Goal: Information Seeking & Learning: Learn about a topic

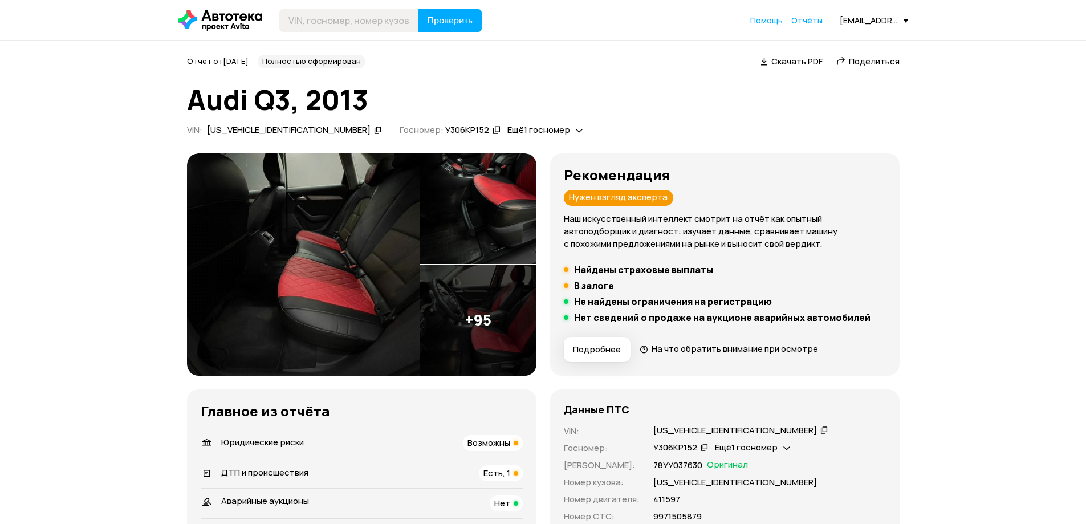
scroll to position [342, 0]
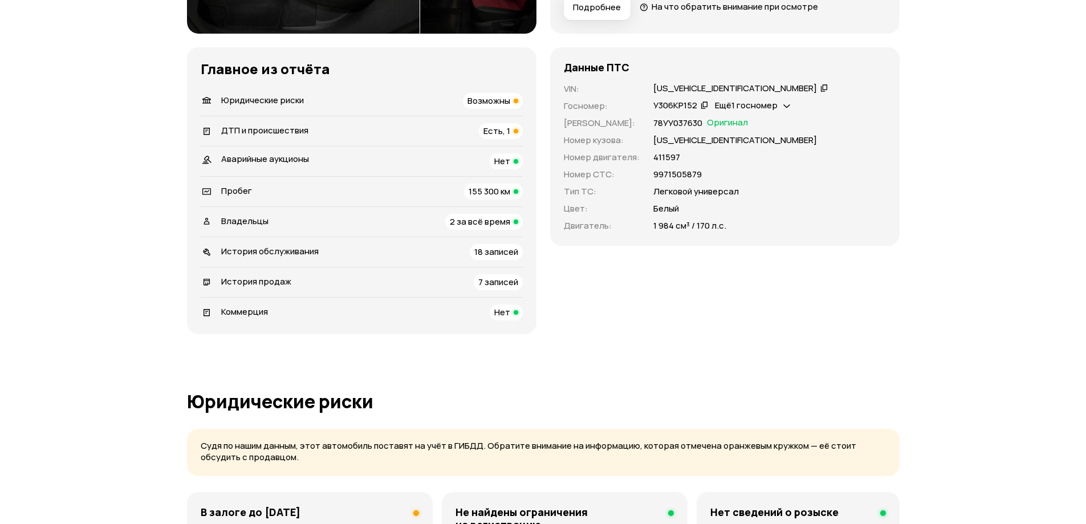
click at [779, 102] on div "Ещё 1 госномер" at bounding box center [752, 106] width 81 height 12
click at [783, 135] on icon at bounding box center [780, 131] width 8 height 11
click at [790, 107] on icon at bounding box center [786, 104] width 7 height 11
click at [701, 105] on icon at bounding box center [705, 104] width 8 height 11
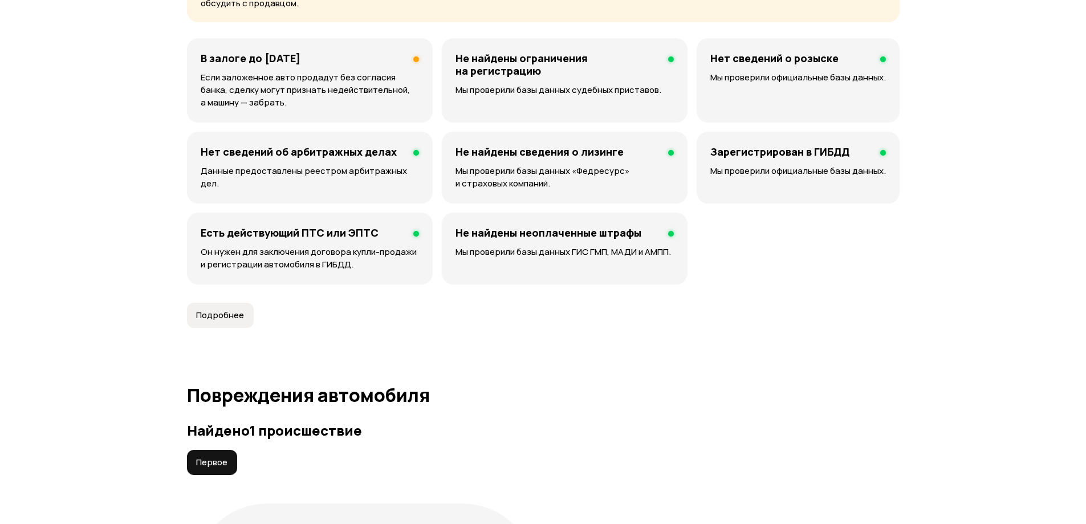
scroll to position [1140, 0]
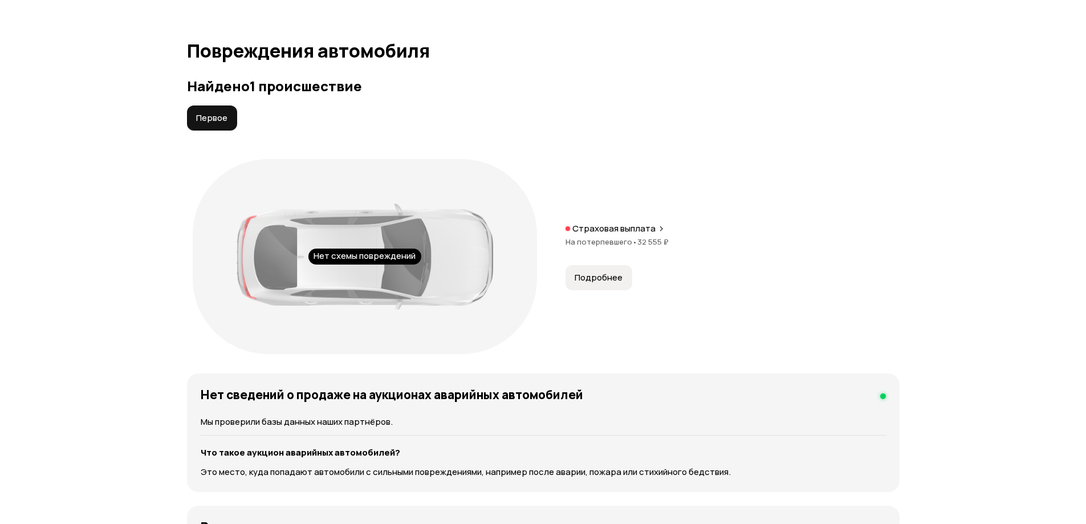
click at [613, 287] on button "Подробнее" at bounding box center [598, 277] width 67 height 25
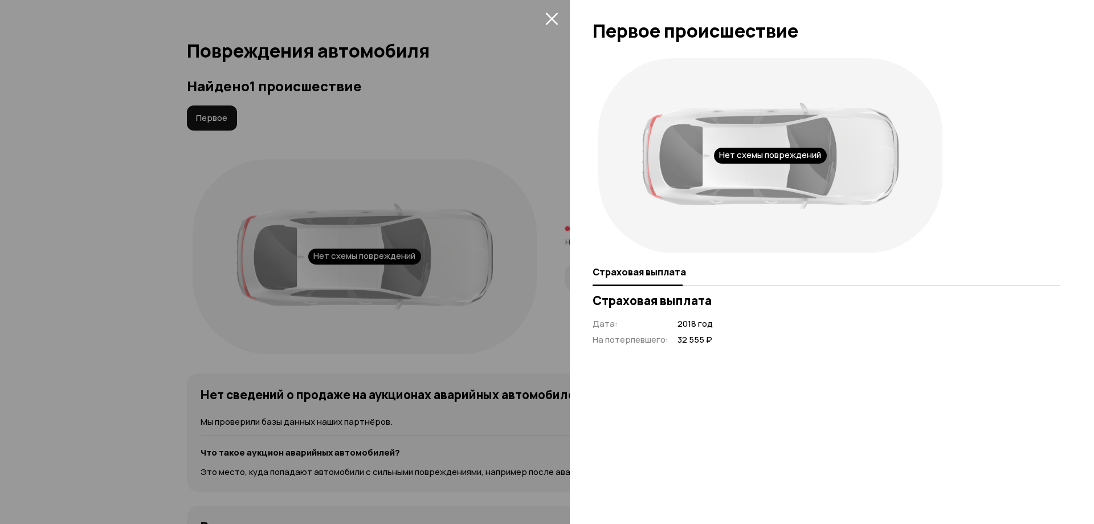
click at [514, 254] on div at bounding box center [547, 262] width 1094 height 524
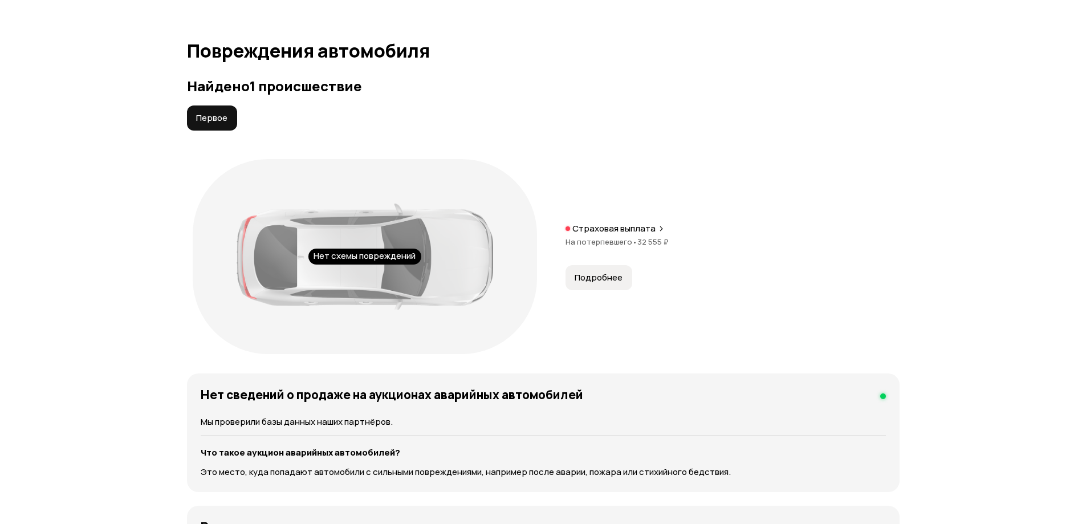
click at [612, 232] on p "Страховая выплата" at bounding box center [613, 228] width 83 height 11
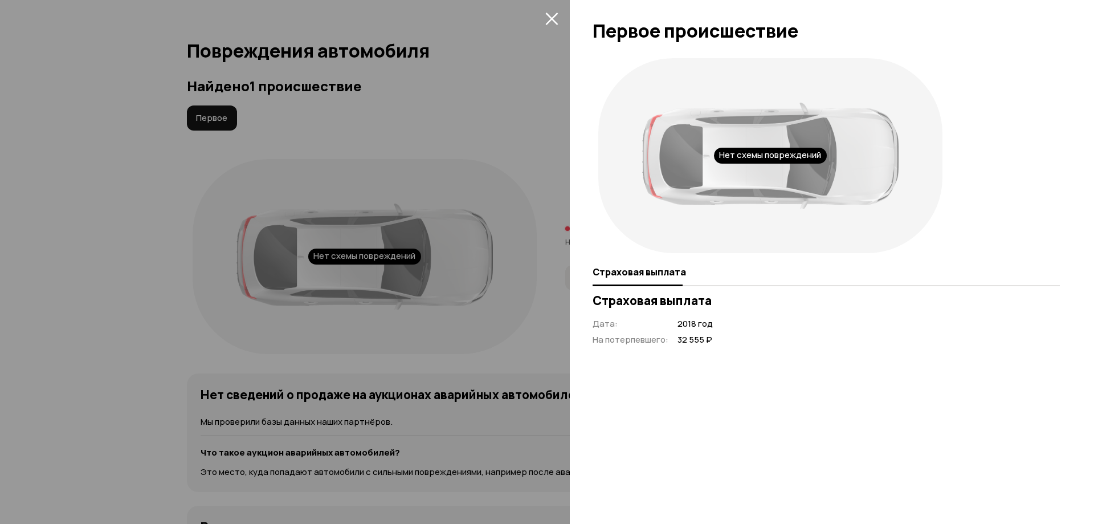
click at [495, 233] on div at bounding box center [547, 262] width 1094 height 524
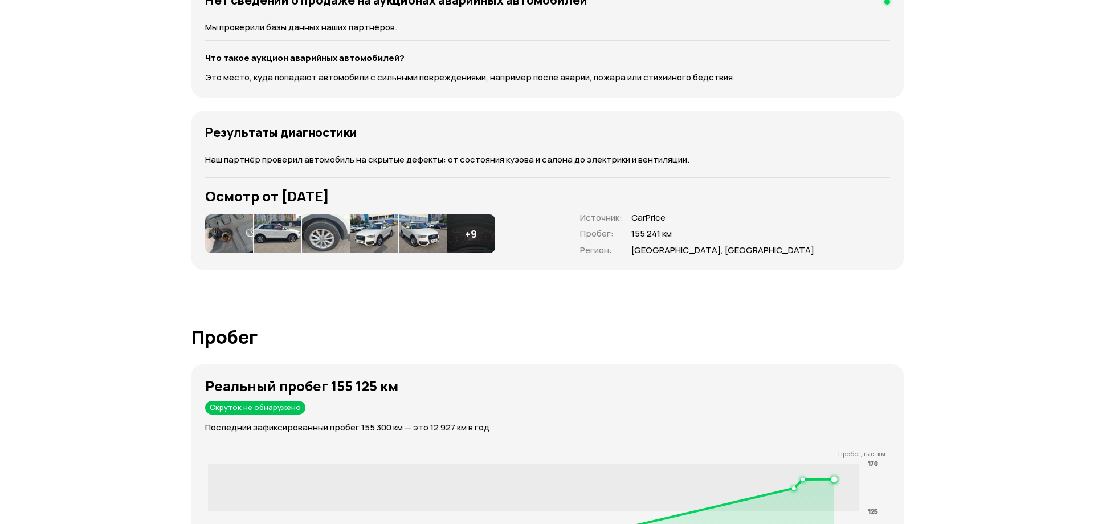
scroll to position [1539, 0]
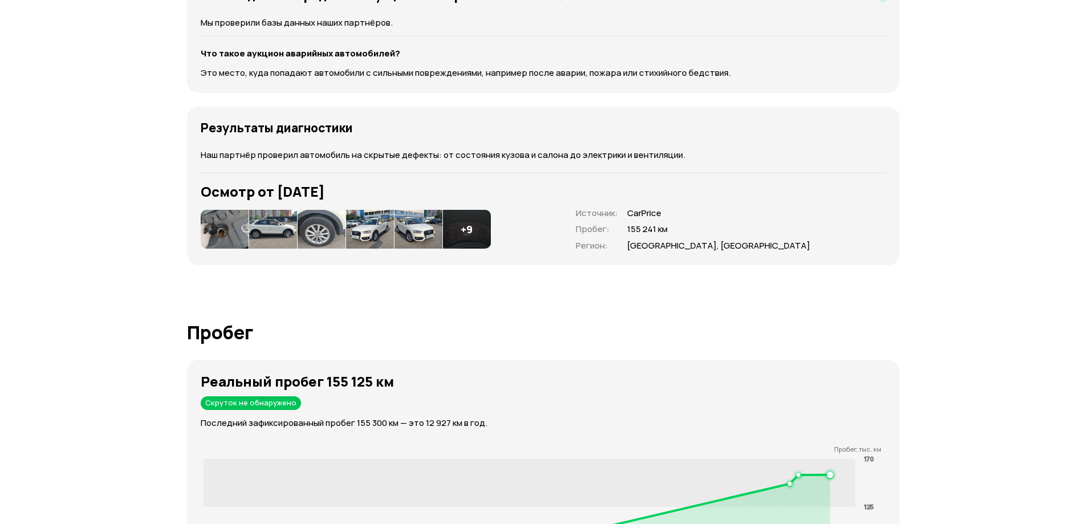
click at [461, 237] on div "+ 9" at bounding box center [467, 229] width 48 height 39
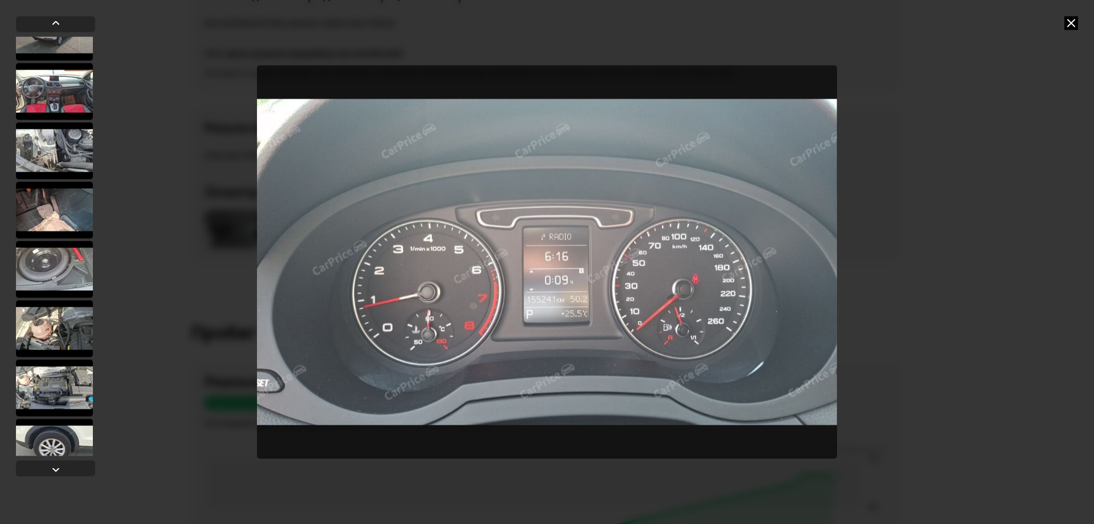
scroll to position [471, 0]
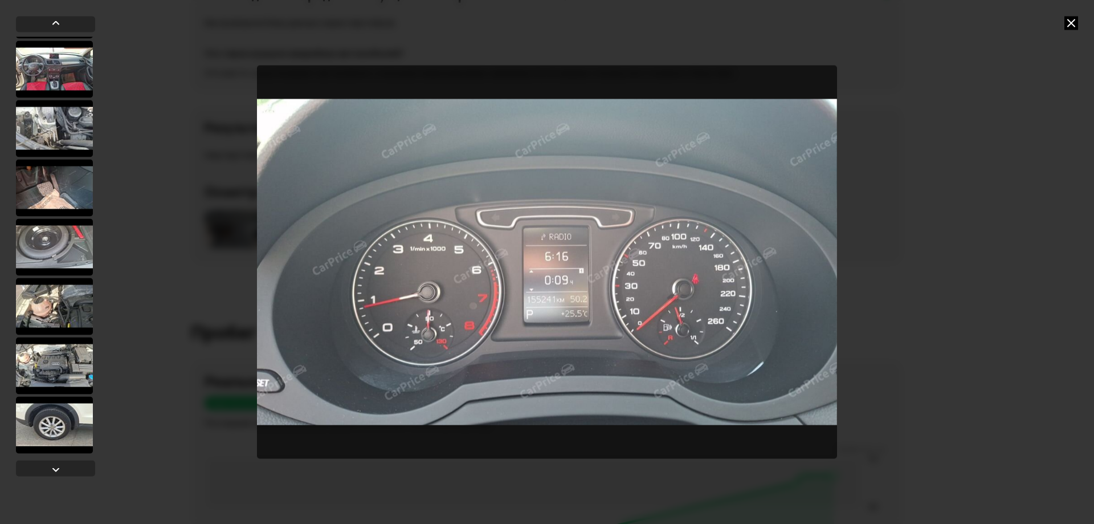
click at [68, 295] on div at bounding box center [54, 306] width 77 height 57
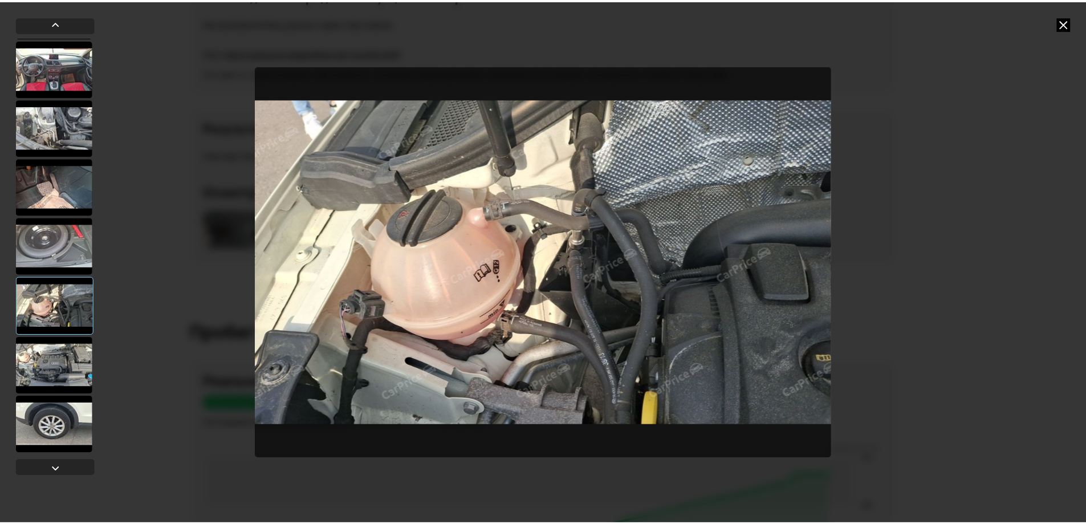
scroll to position [470, 0]
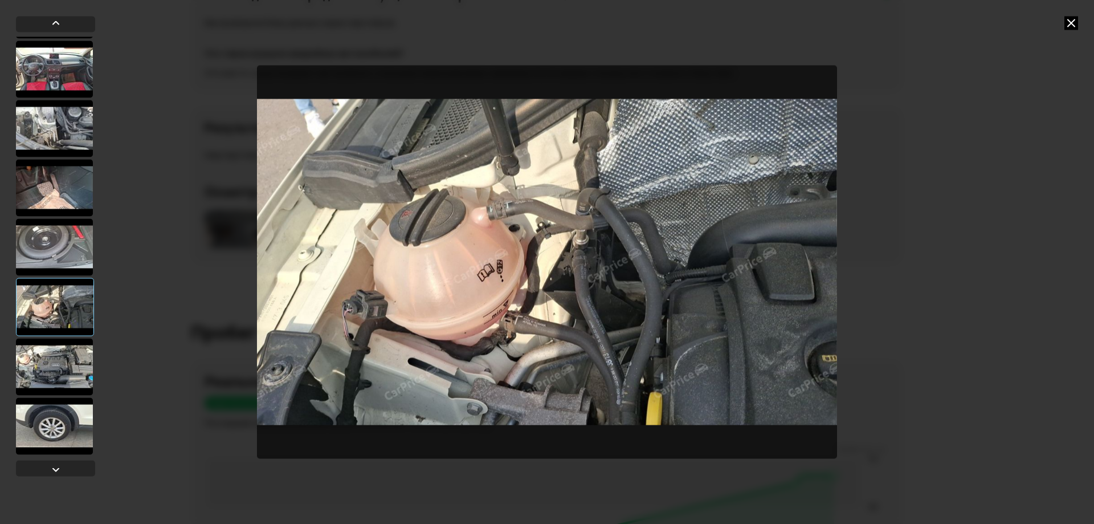
drag, startPoint x: 1071, startPoint y: 23, endPoint x: 1015, endPoint y: 59, distance: 66.4
click at [1069, 24] on icon at bounding box center [1072, 23] width 14 height 14
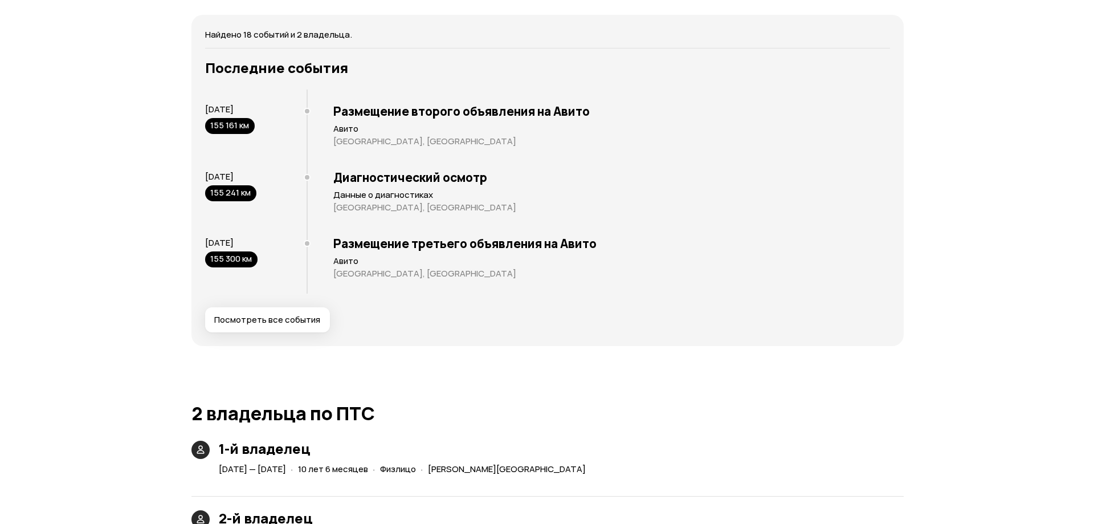
scroll to position [2337, 0]
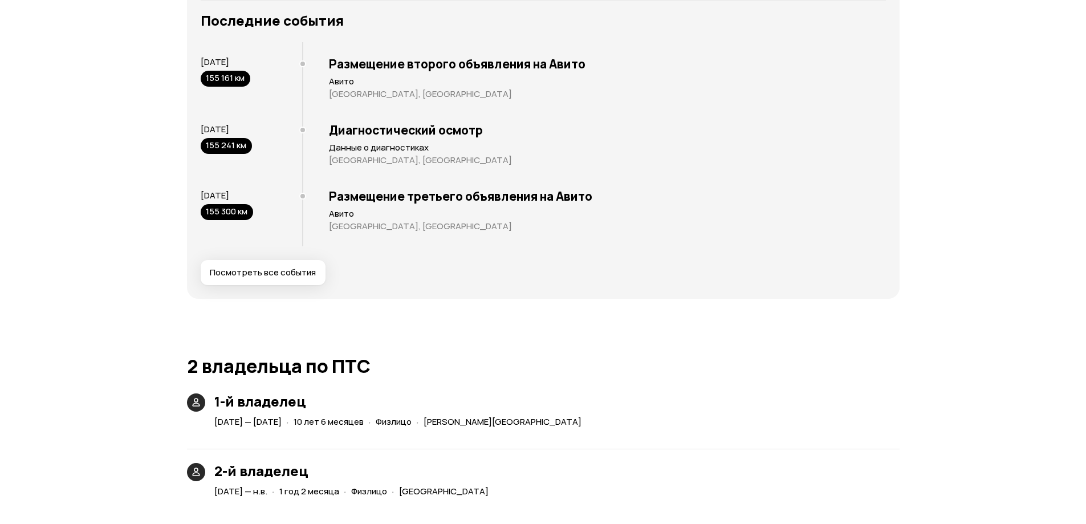
click at [268, 260] on div "Последние события [DATE] 155 161 км Размещение второго объявления на Авито Авит…" at bounding box center [543, 149] width 685 height 272
click at [271, 282] on button "Посмотреть все события" at bounding box center [263, 272] width 125 height 25
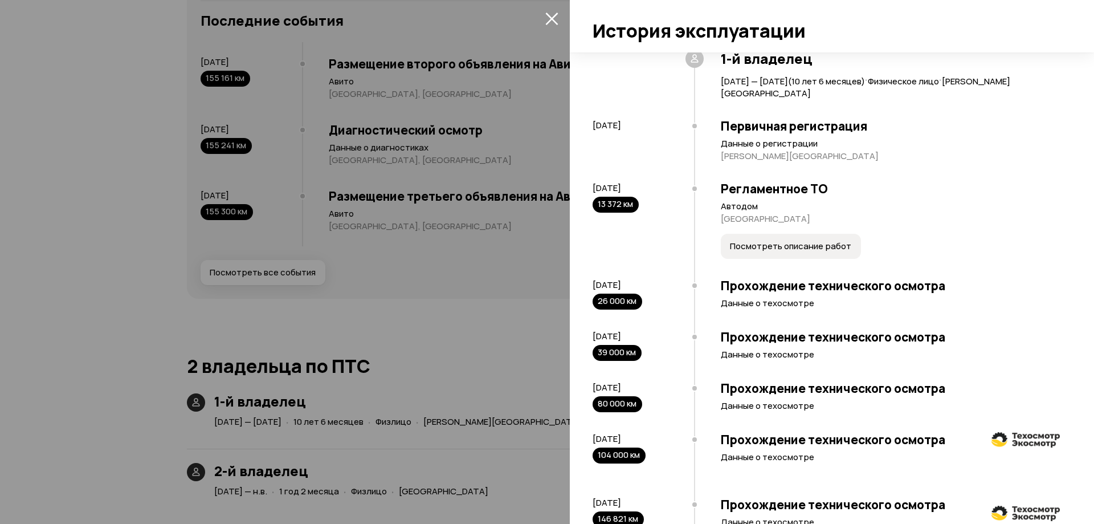
click at [784, 241] on button "Посмотреть описание работ" at bounding box center [791, 246] width 140 height 25
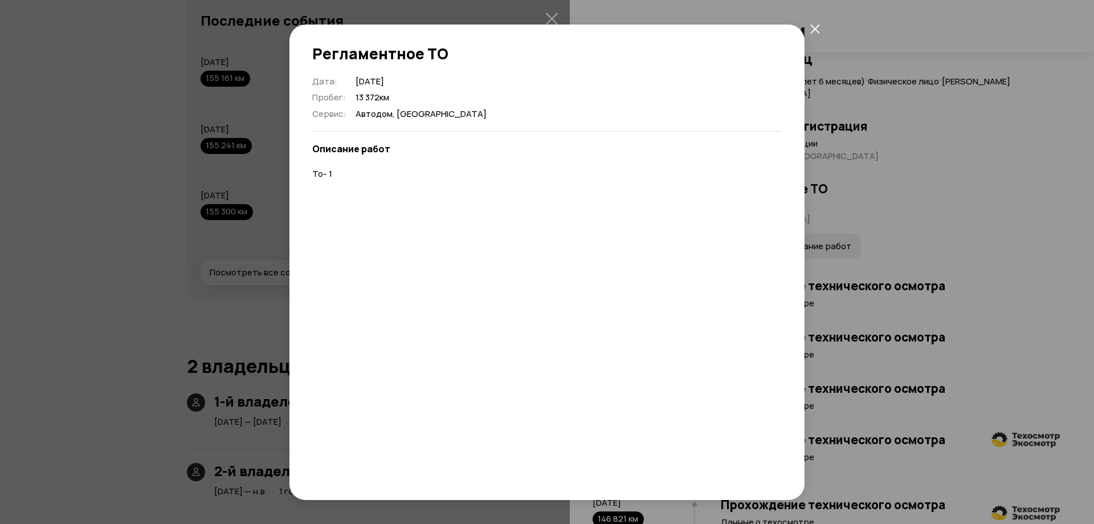
click at [928, 300] on div "Регламентное ТО Дата : [DATE] Пробег : 13 372 км Сервис : Автодом, [GEOGRAPHIC_…" at bounding box center [547, 262] width 1094 height 524
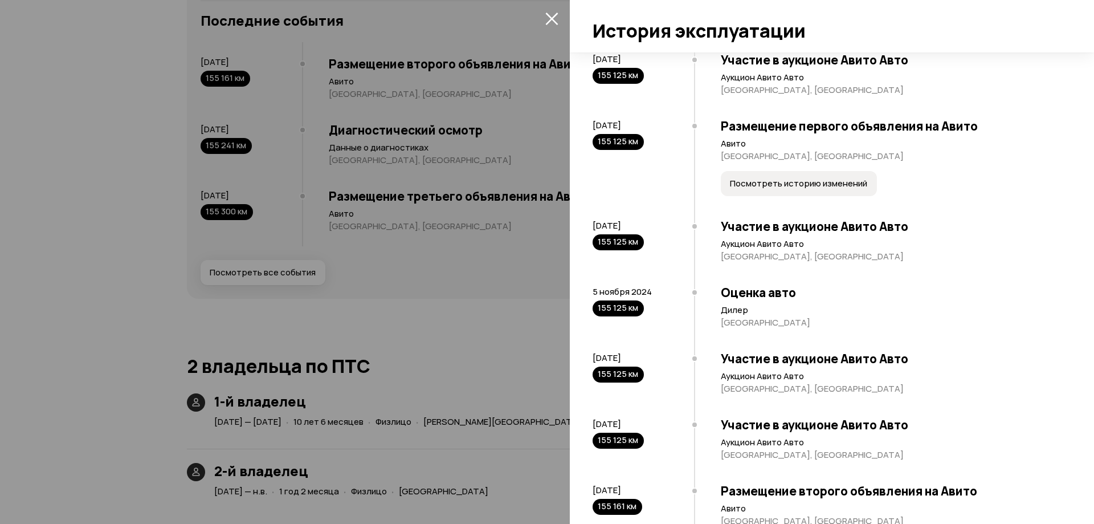
scroll to position [836, 0]
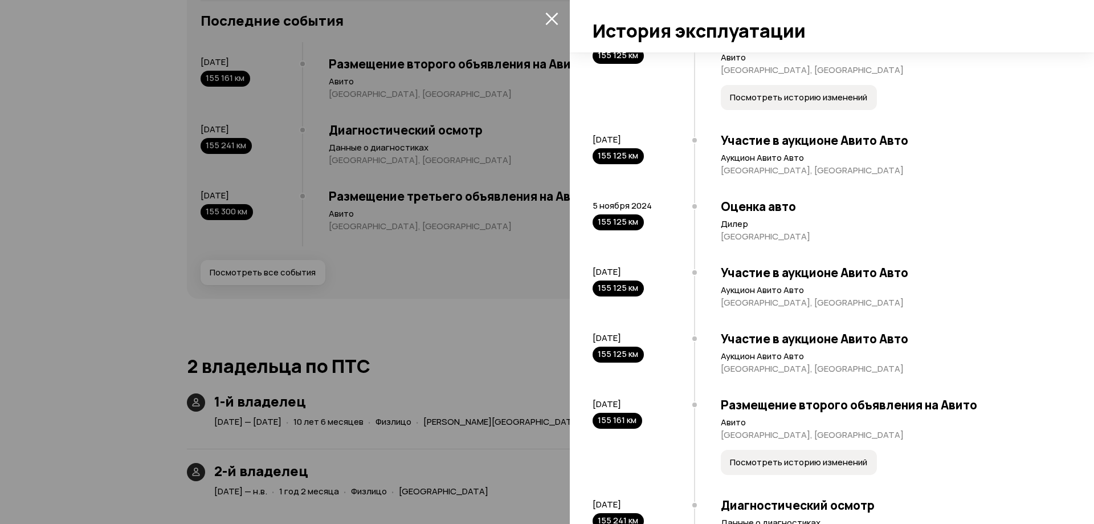
click at [794, 103] on span "Посмотреть историю изменений" at bounding box center [798, 97] width 137 height 11
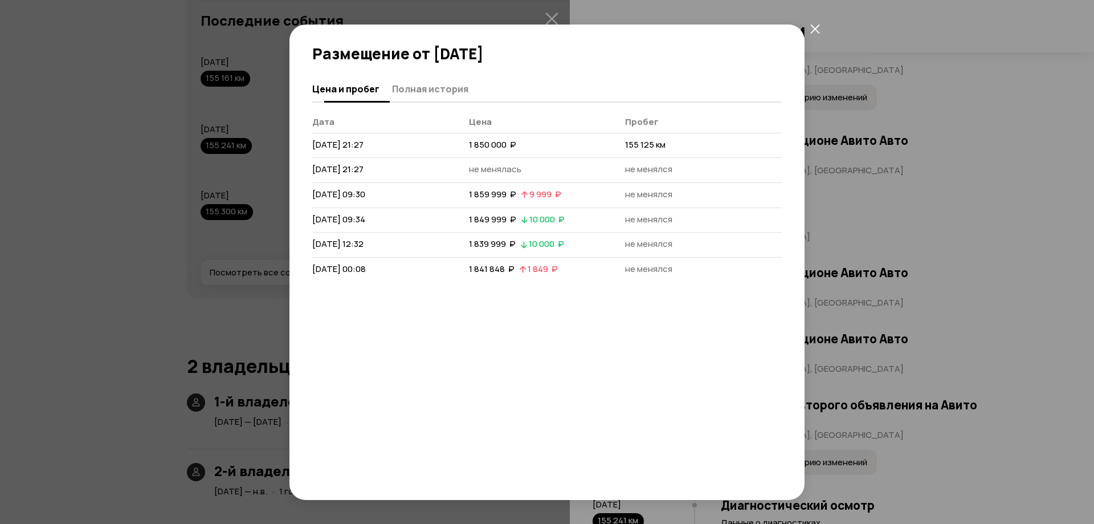
click at [443, 89] on span "Полная история" at bounding box center [430, 88] width 76 height 11
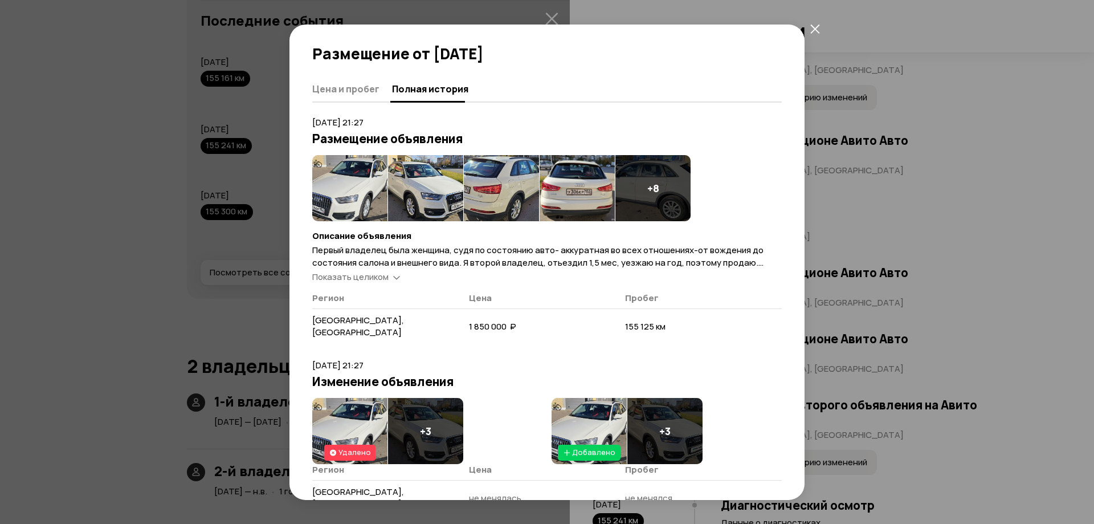
click at [369, 276] on span "Показать целиком" at bounding box center [350, 277] width 76 height 12
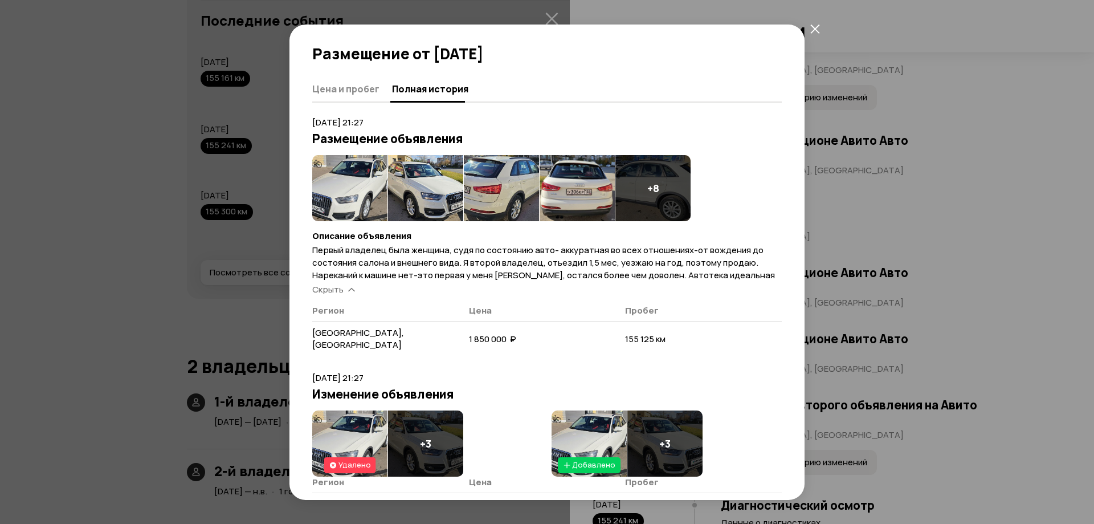
click at [863, 314] on div "Размещение от [DATE] [PERSON_NAME] и пробег Полная история [DATE] 21:27 Размеще…" at bounding box center [547, 262] width 1094 height 524
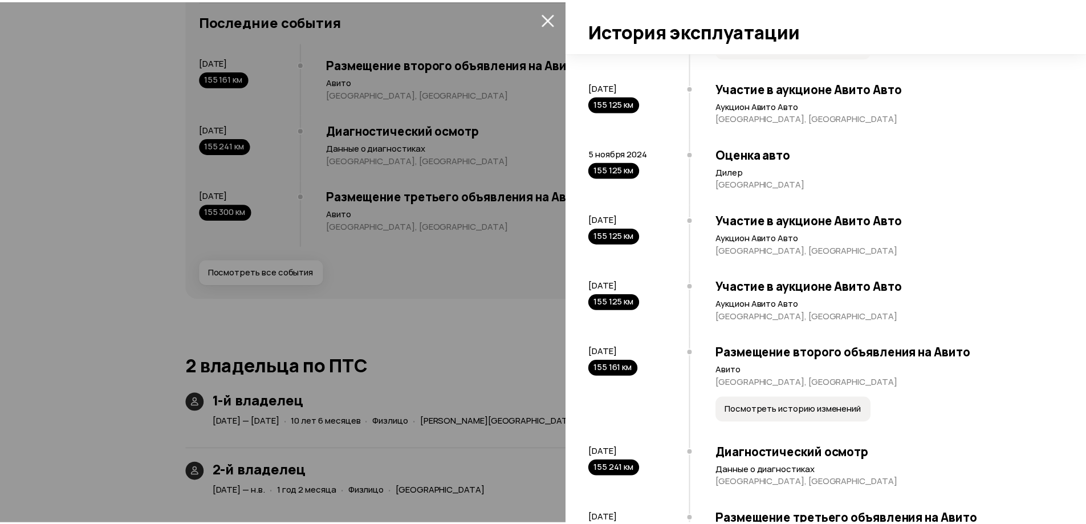
scroll to position [1007, 0]
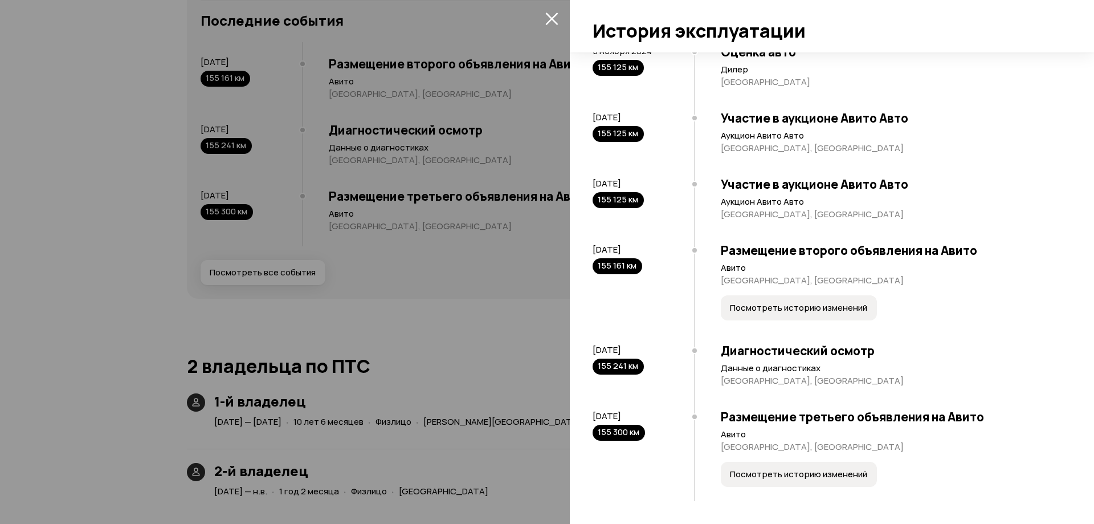
drag, startPoint x: 826, startPoint y: 295, endPoint x: 825, endPoint y: 304, distance: 8.6
click at [825, 304] on button "Посмотреть историю изменений" at bounding box center [799, 307] width 156 height 25
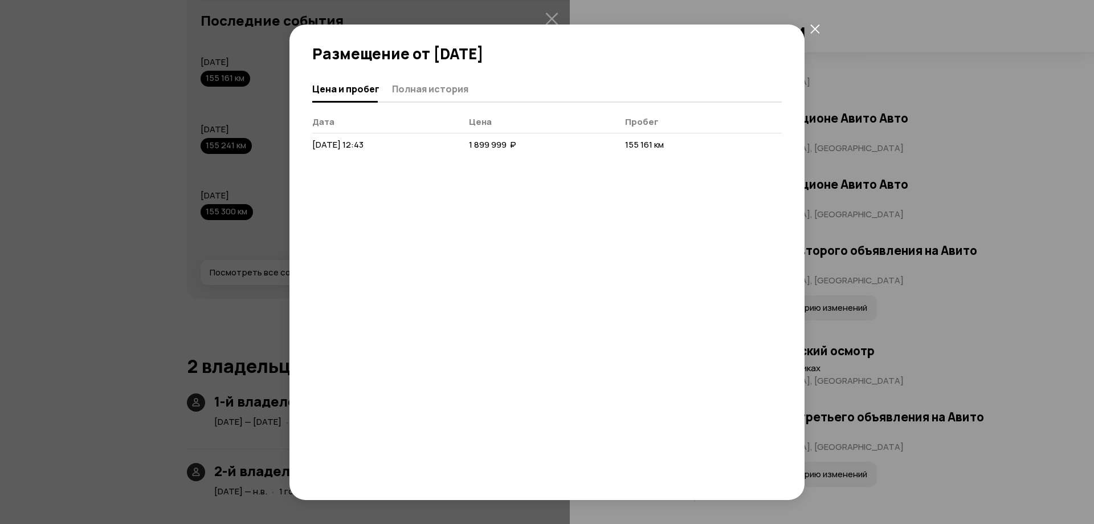
click at [415, 97] on button "Полная история" at bounding box center [429, 89] width 80 height 22
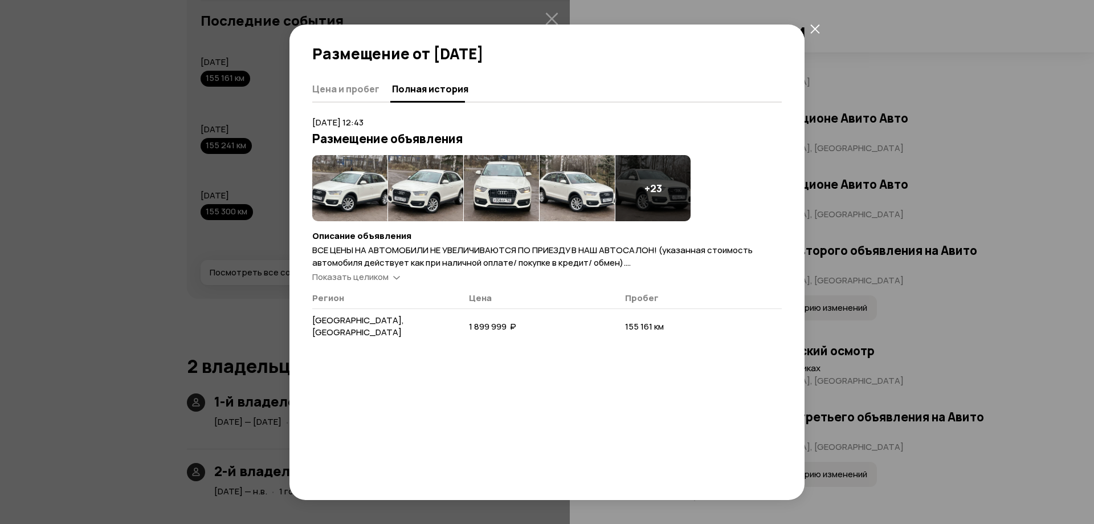
click at [376, 272] on span "Показать целиком" at bounding box center [350, 277] width 76 height 12
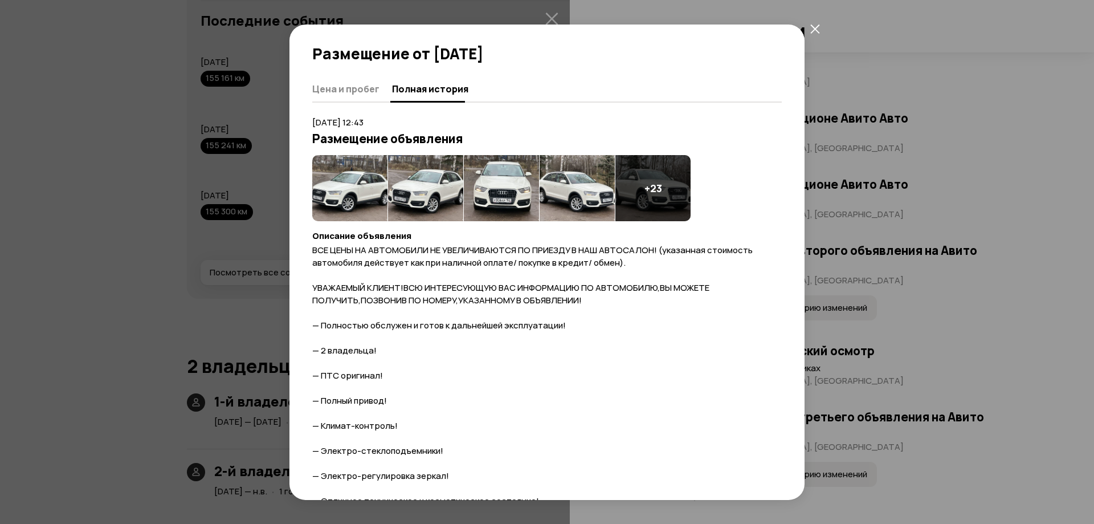
click at [892, 288] on div "Размещение от [DATE] [PERSON_NAME] и пробег Полная история [DATE] 12:43 Размеще…" at bounding box center [547, 262] width 1094 height 524
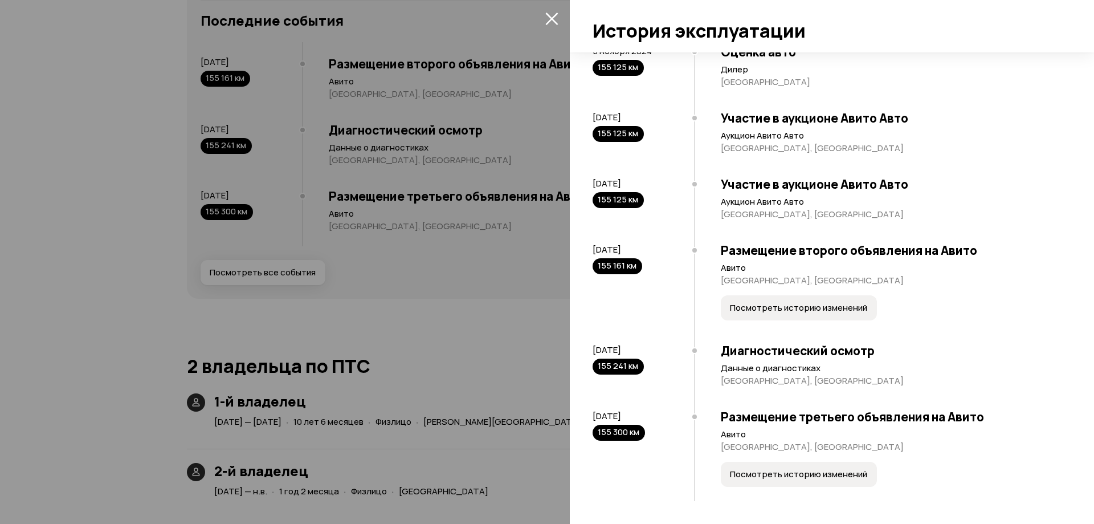
click at [806, 478] on span "Посмотреть историю изменений" at bounding box center [798, 474] width 137 height 11
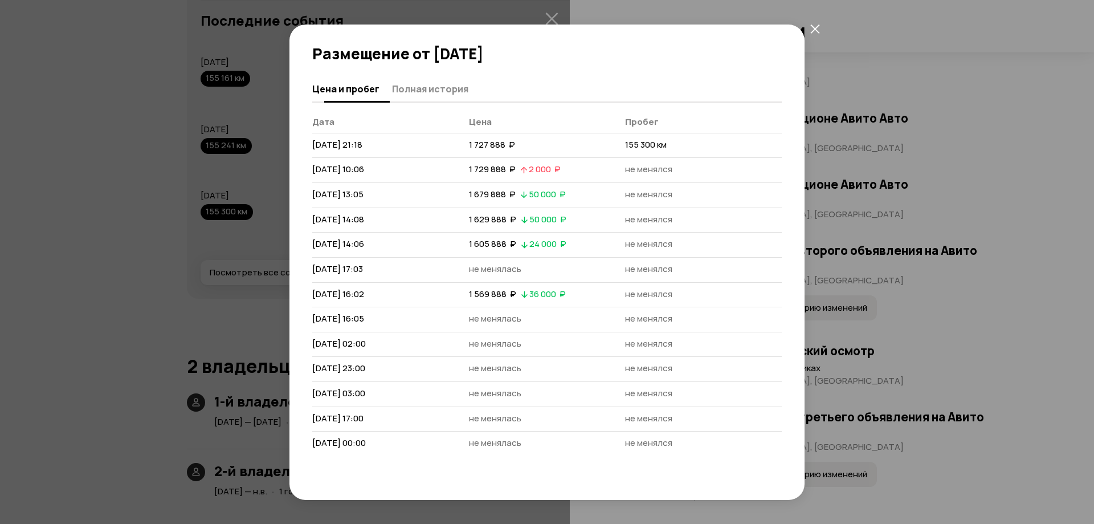
click at [437, 84] on span "Полная история" at bounding box center [430, 88] width 76 height 11
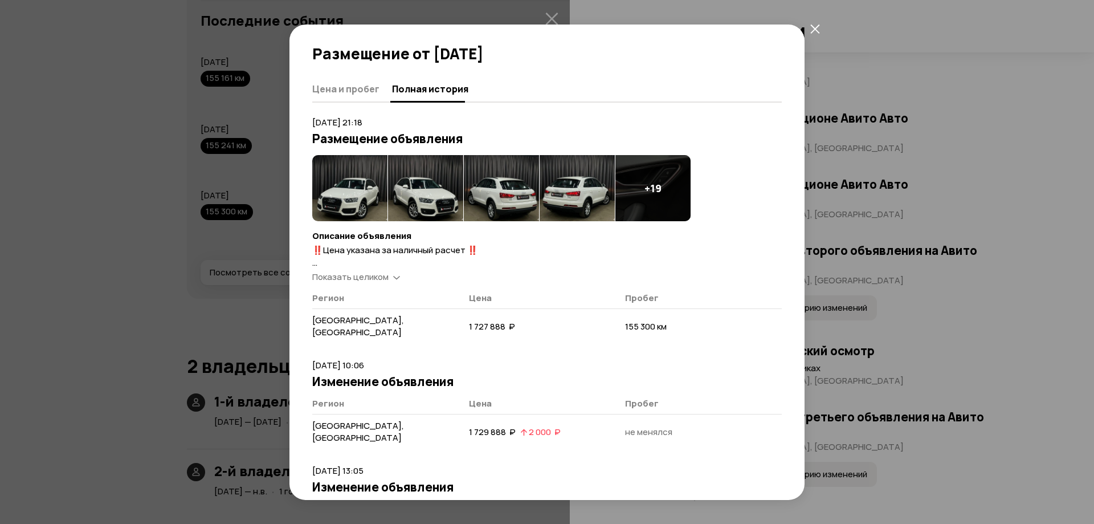
click at [379, 276] on span "Показать целиком" at bounding box center [350, 277] width 76 height 12
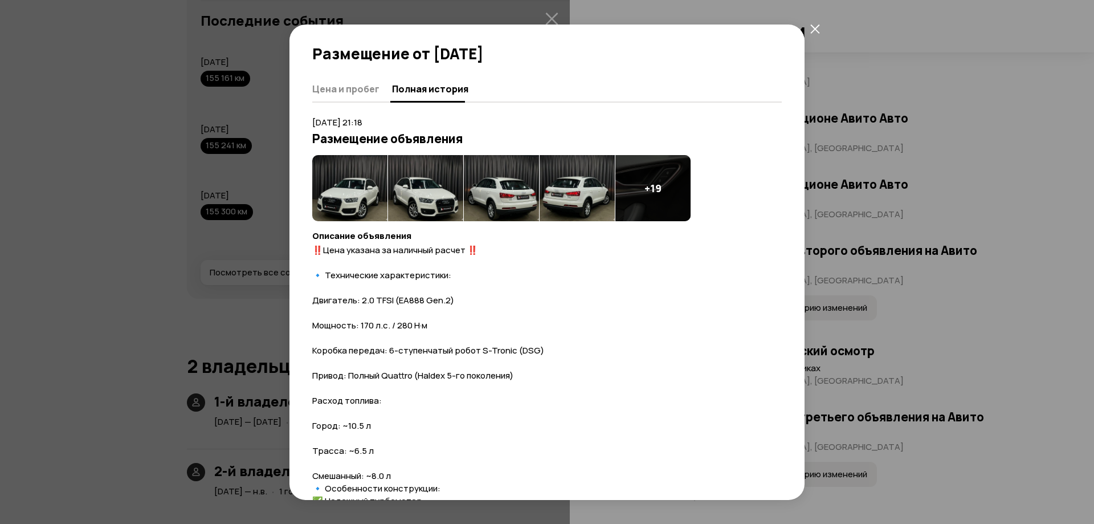
click at [907, 224] on div "Размещение от [DATE] [PERSON_NAME] и пробег Полная история [DATE] 21:18 Размеще…" at bounding box center [547, 262] width 1094 height 524
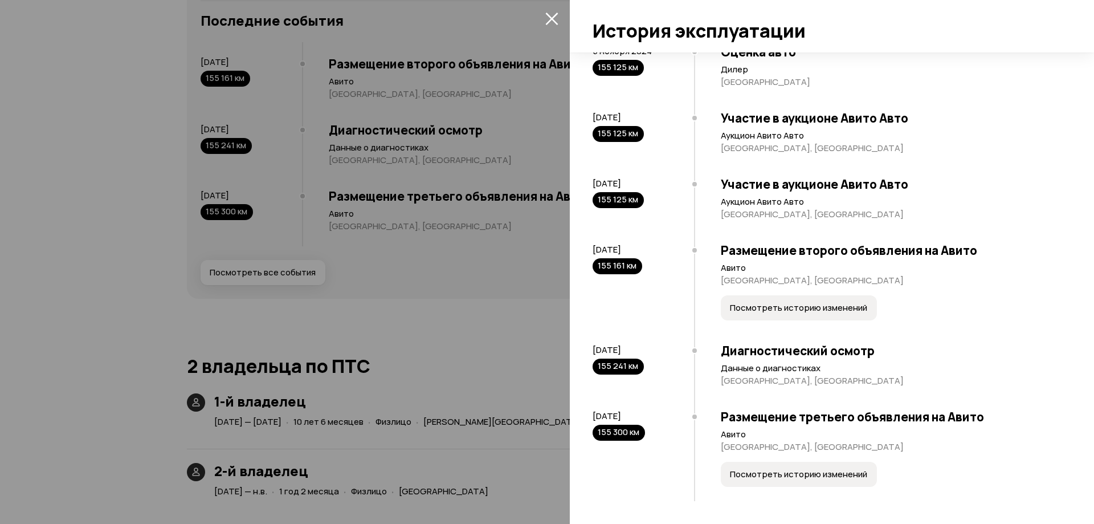
click at [547, 17] on icon "закрыть" at bounding box center [552, 18] width 13 height 13
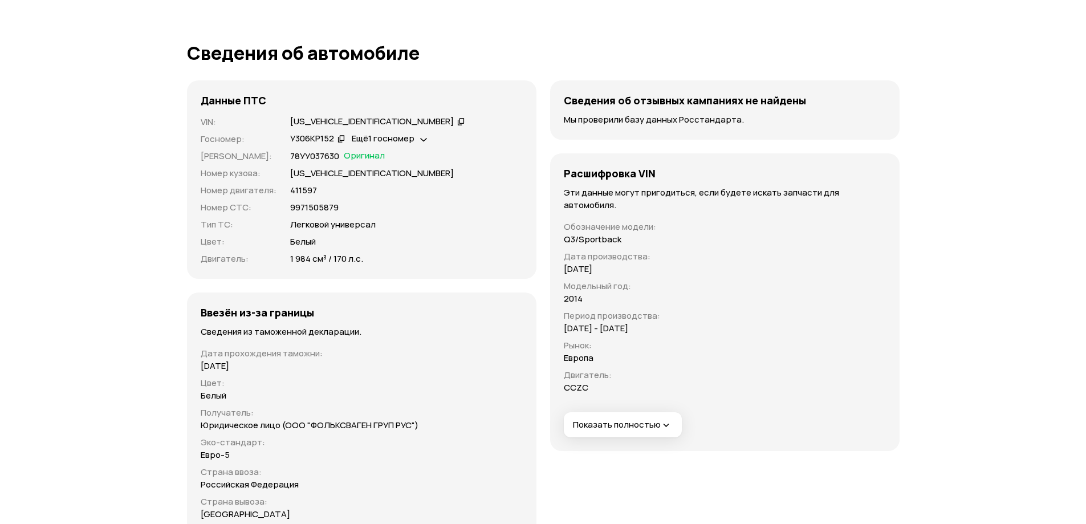
scroll to position [3819, 0]
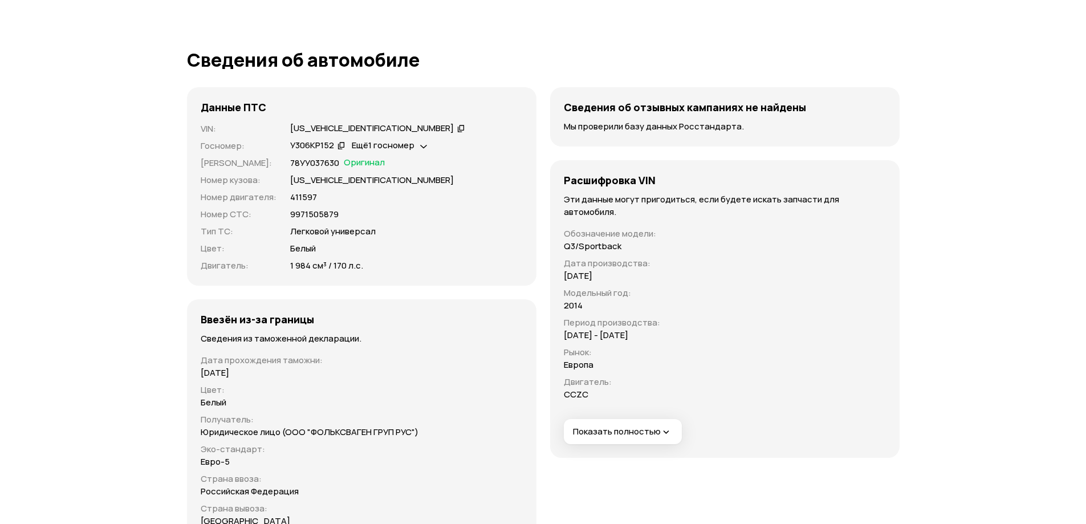
click at [627, 434] on span "Показать полностью" at bounding box center [622, 432] width 99 height 12
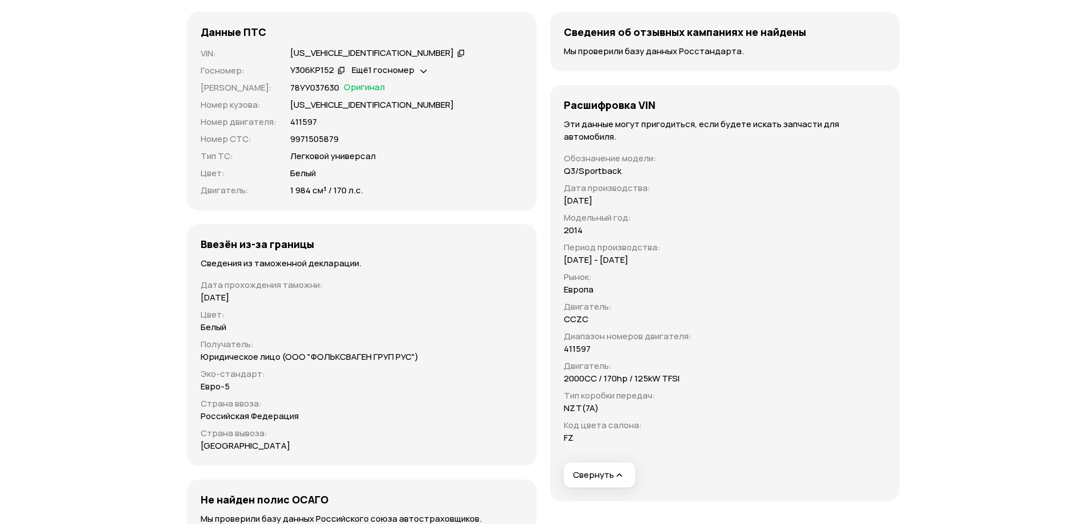
scroll to position [3705, 0]
